Goal: Information Seeking & Learning: Understand process/instructions

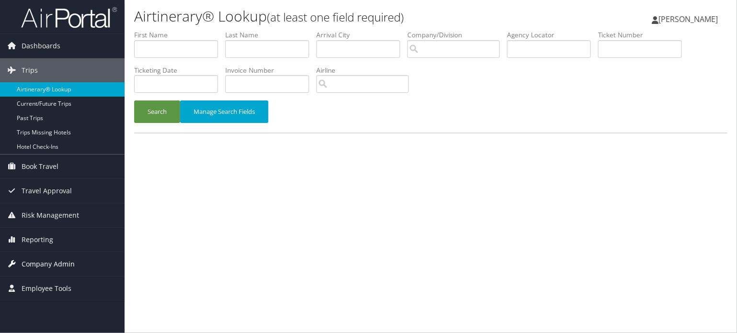
click at [29, 264] on span "Company Admin" at bounding box center [48, 264] width 53 height 24
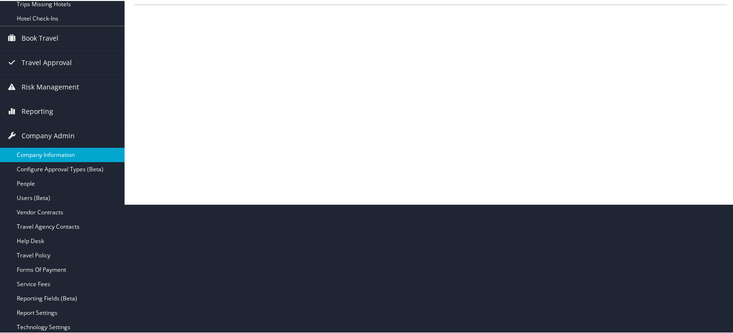
scroll to position [226, 0]
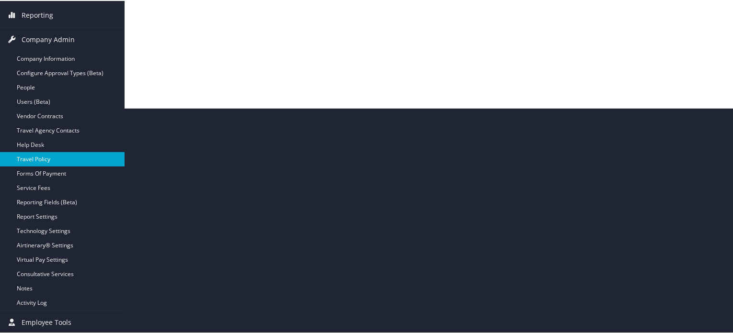
click at [42, 161] on link "Travel Policy" at bounding box center [62, 158] width 125 height 14
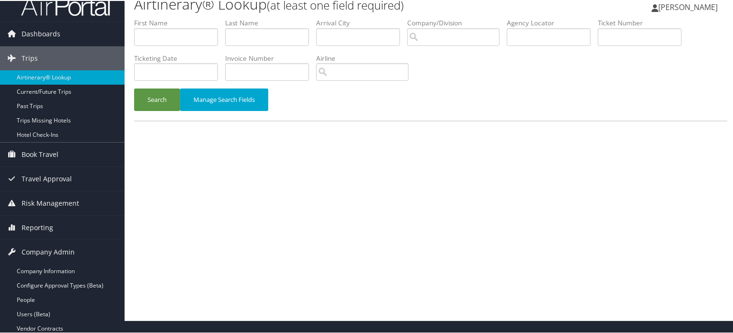
scroll to position [0, 0]
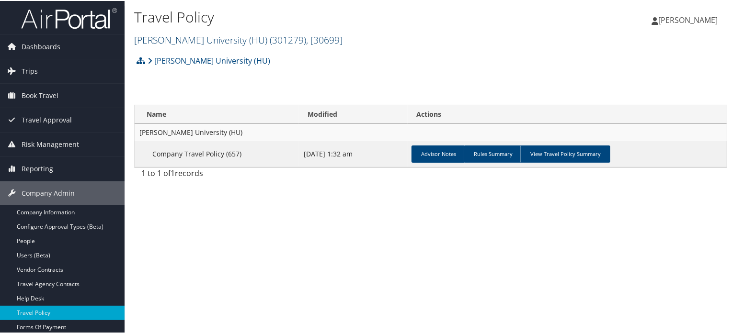
click at [306, 44] on span ", [ 30699 ]" at bounding box center [324, 39] width 36 height 13
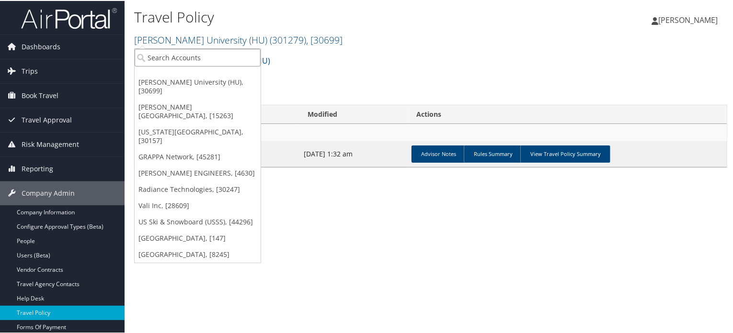
click at [210, 55] on input "search" at bounding box center [198, 57] width 126 height 18
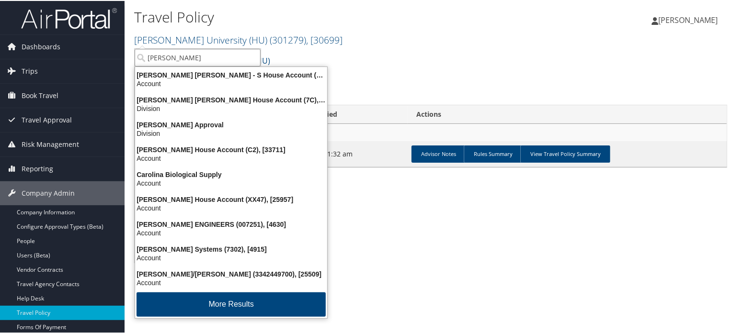
type input "[PERSON_NAME]"
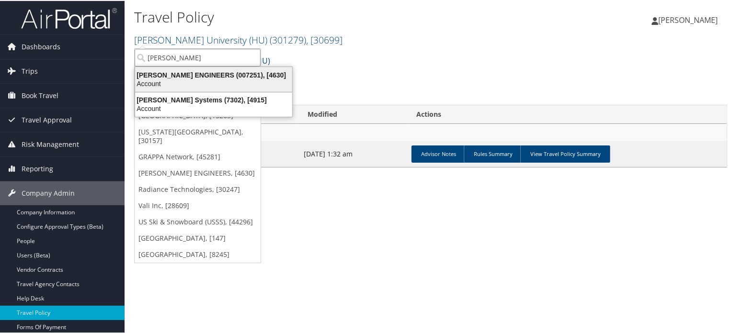
click at [208, 82] on div "Account" at bounding box center [213, 83] width 169 height 9
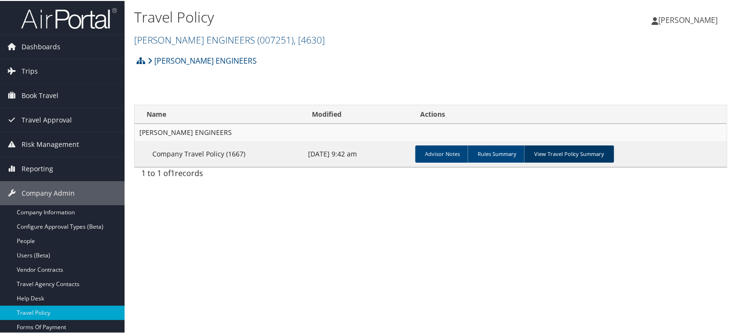
click at [560, 150] on link "View Travel Policy Summary" at bounding box center [569, 153] width 90 height 17
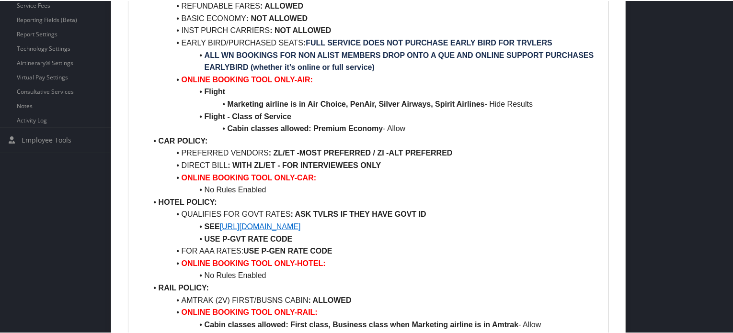
scroll to position [335, 0]
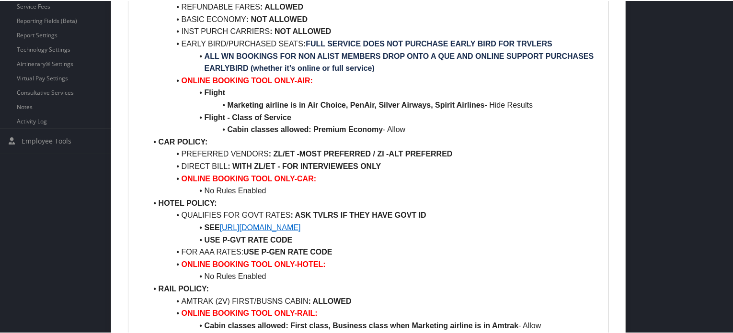
drag, startPoint x: 393, startPoint y: 228, endPoint x: 221, endPoint y: 228, distance: 171.5
click at [221, 228] on li "SEE https://www.gsa.gov/travel/plan-book/per-diem-rates" at bounding box center [374, 227] width 455 height 12
copy link "https://www.gsa.gov/travel/plan-book/per-diem-rates"
